Goal: Navigation & Orientation: Find specific page/section

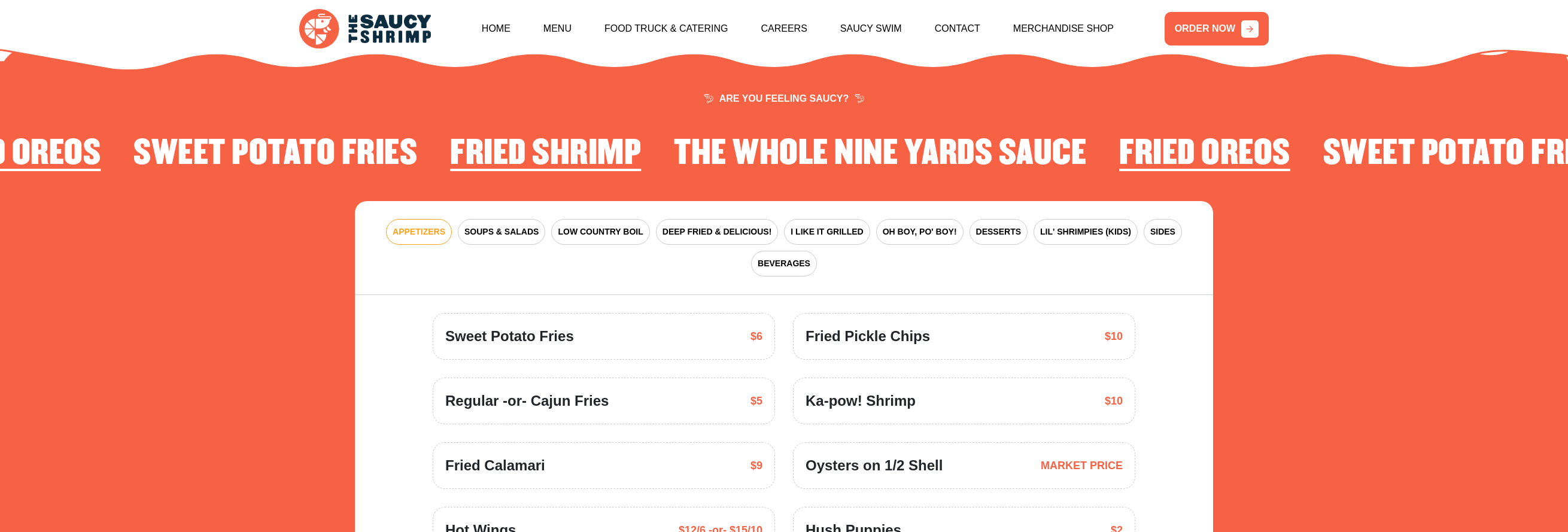
scroll to position [1758, 0]
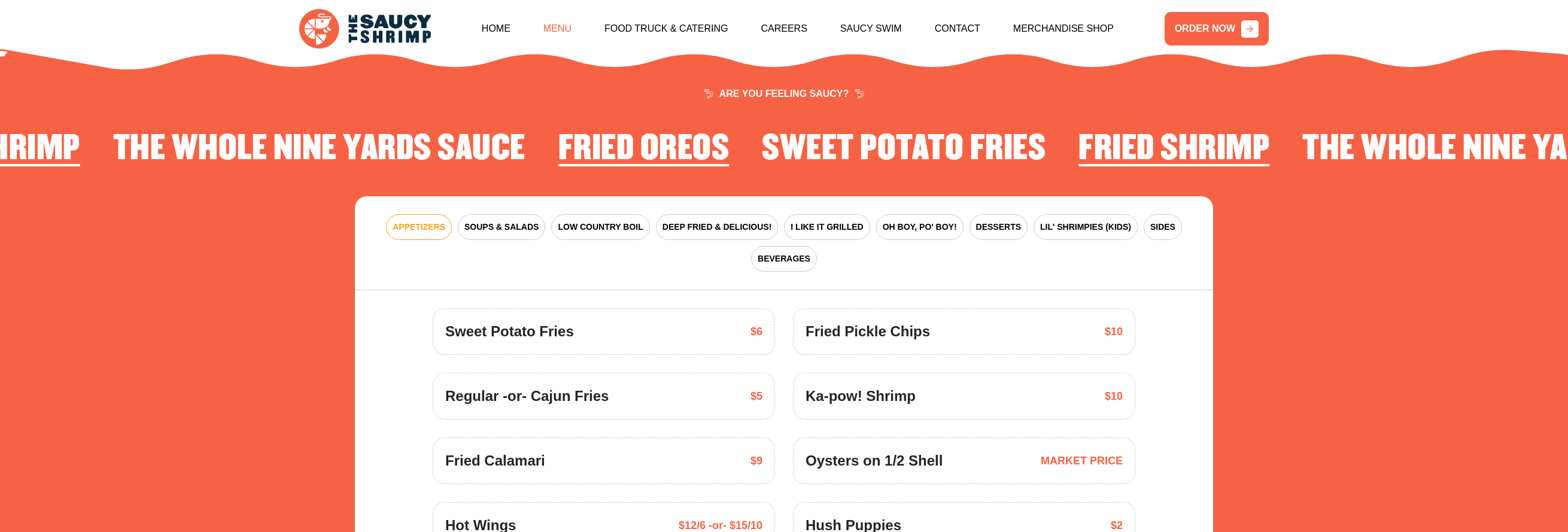
click at [555, 27] on link "Menu" at bounding box center [557, 28] width 28 height 52
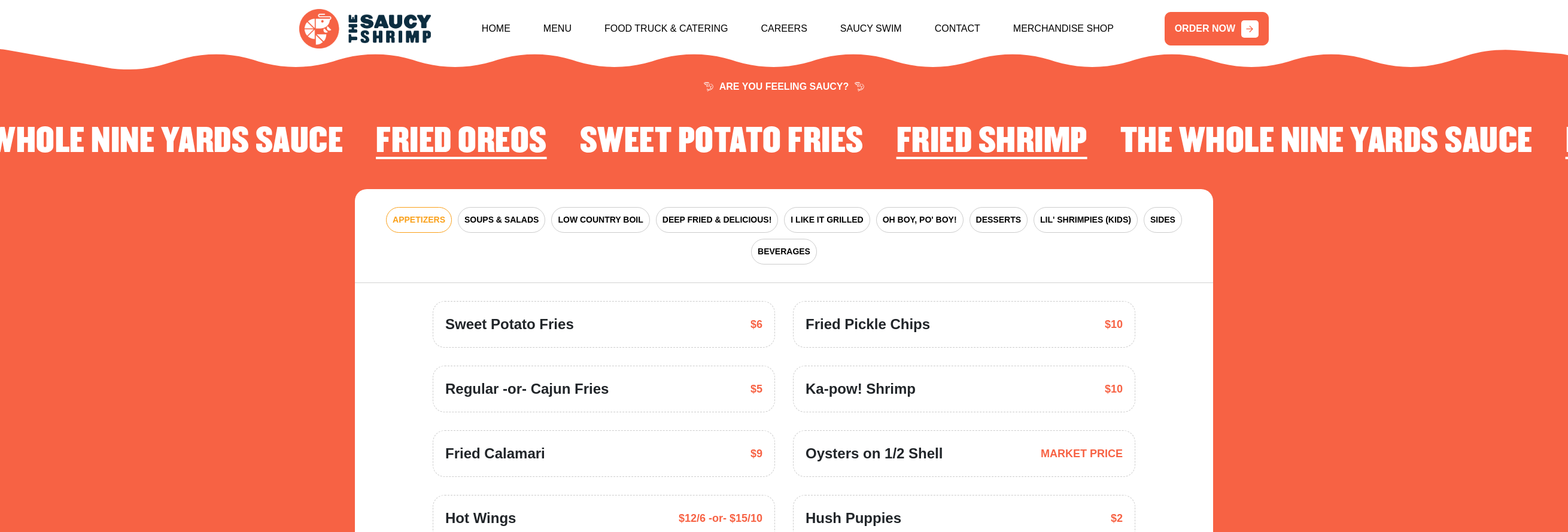
scroll to position [1754, 0]
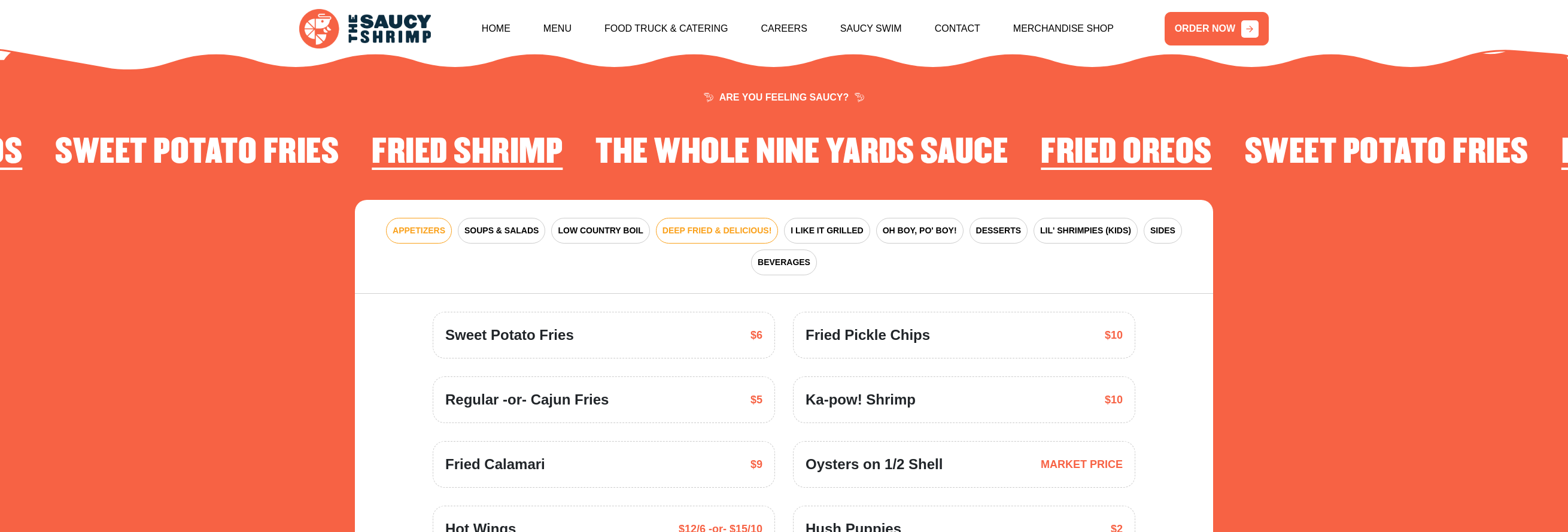
click at [707, 224] on span "DEEP FRIED & DELICIOUS!" at bounding box center [717, 230] width 109 height 13
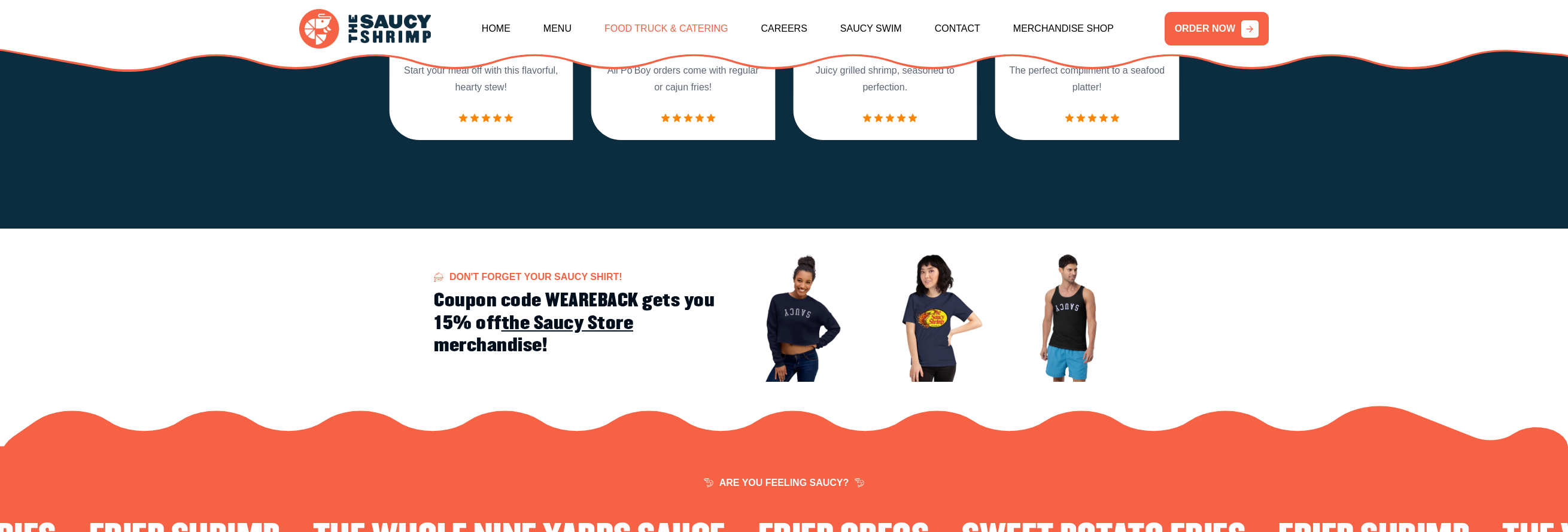
scroll to position [1368, 0]
